Goal: Navigation & Orientation: Find specific page/section

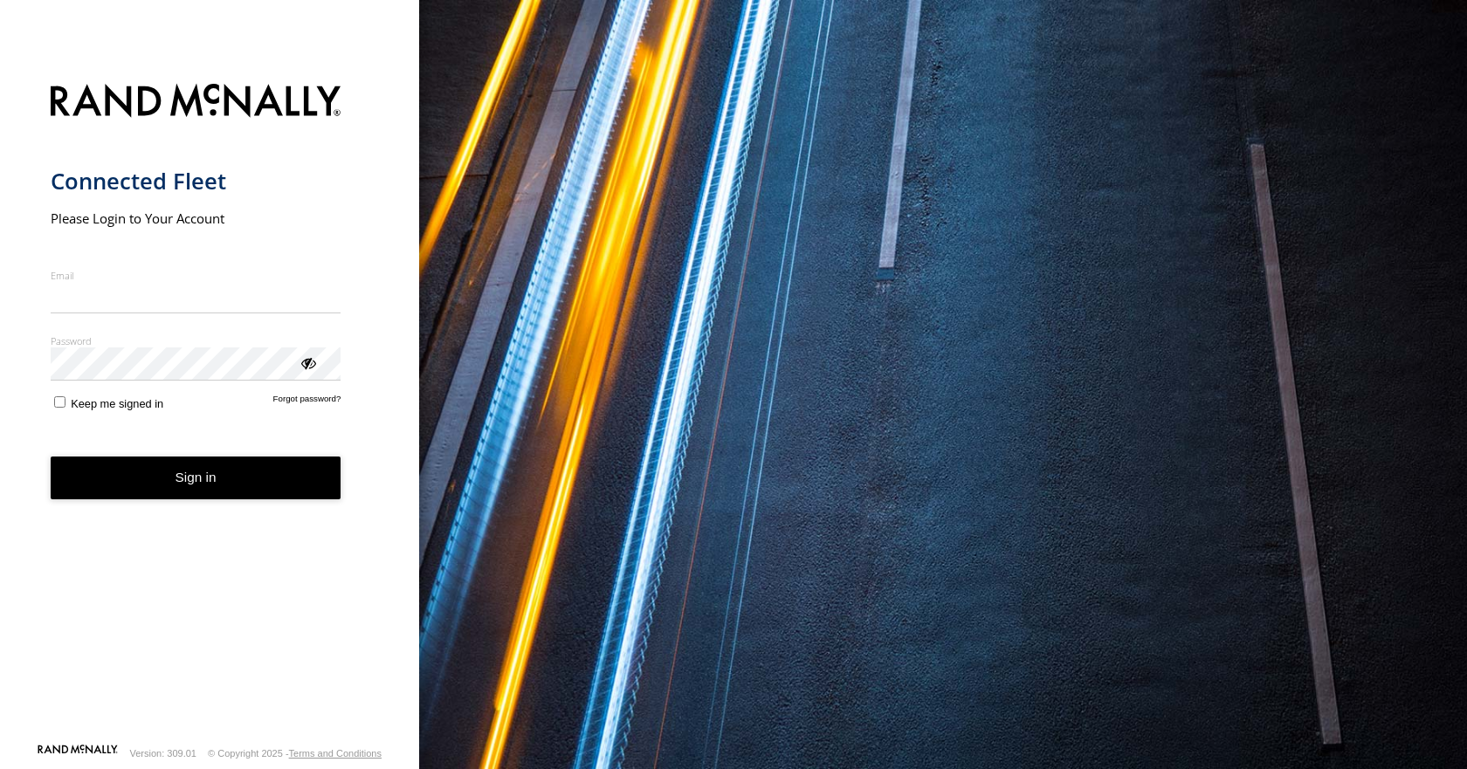
type input "**********"
click at [228, 501] on form "**********" at bounding box center [210, 408] width 319 height 670
click at [229, 491] on button "Sign in" at bounding box center [196, 478] width 291 height 43
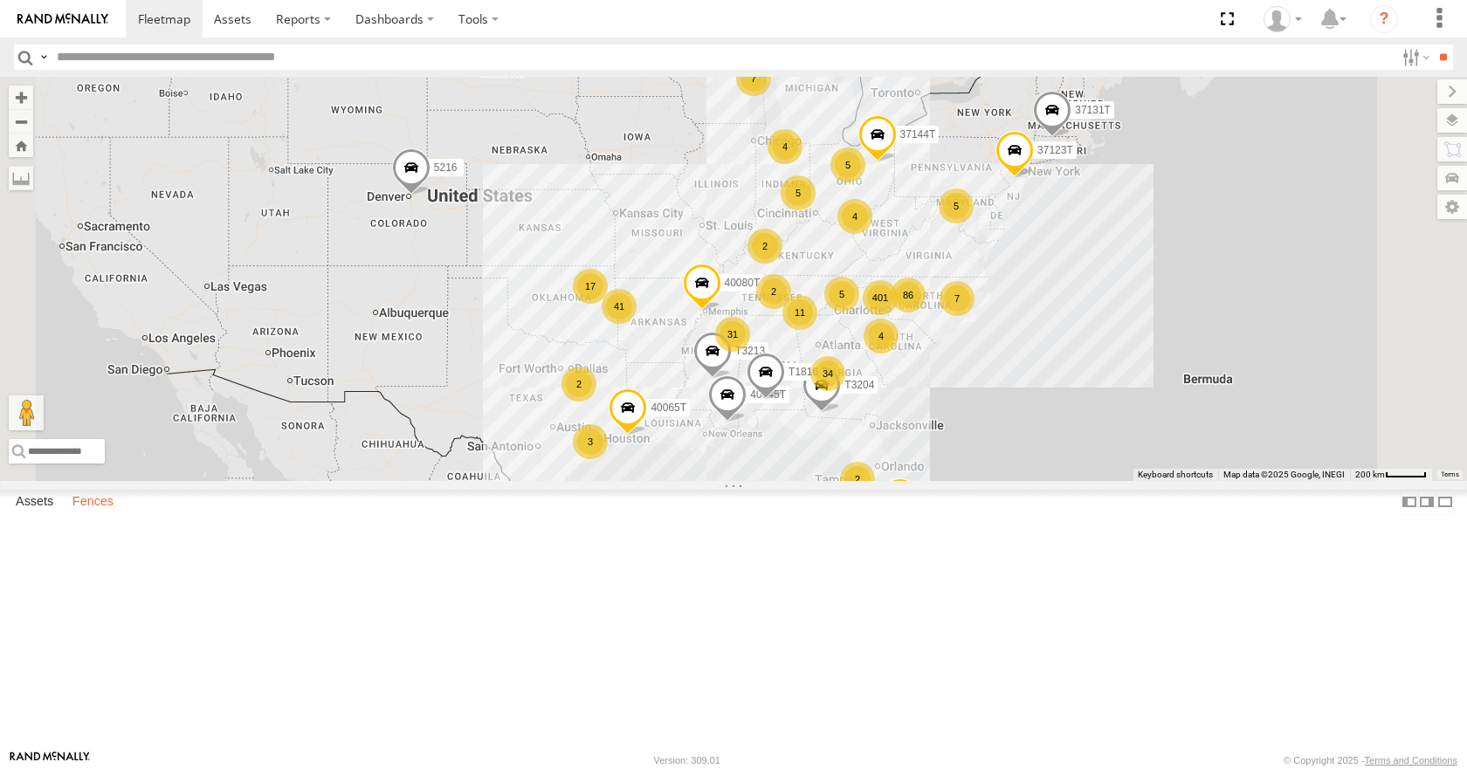
click at [101, 515] on label "Fences" at bounding box center [93, 503] width 59 height 24
